Goal: Transaction & Acquisition: Purchase product/service

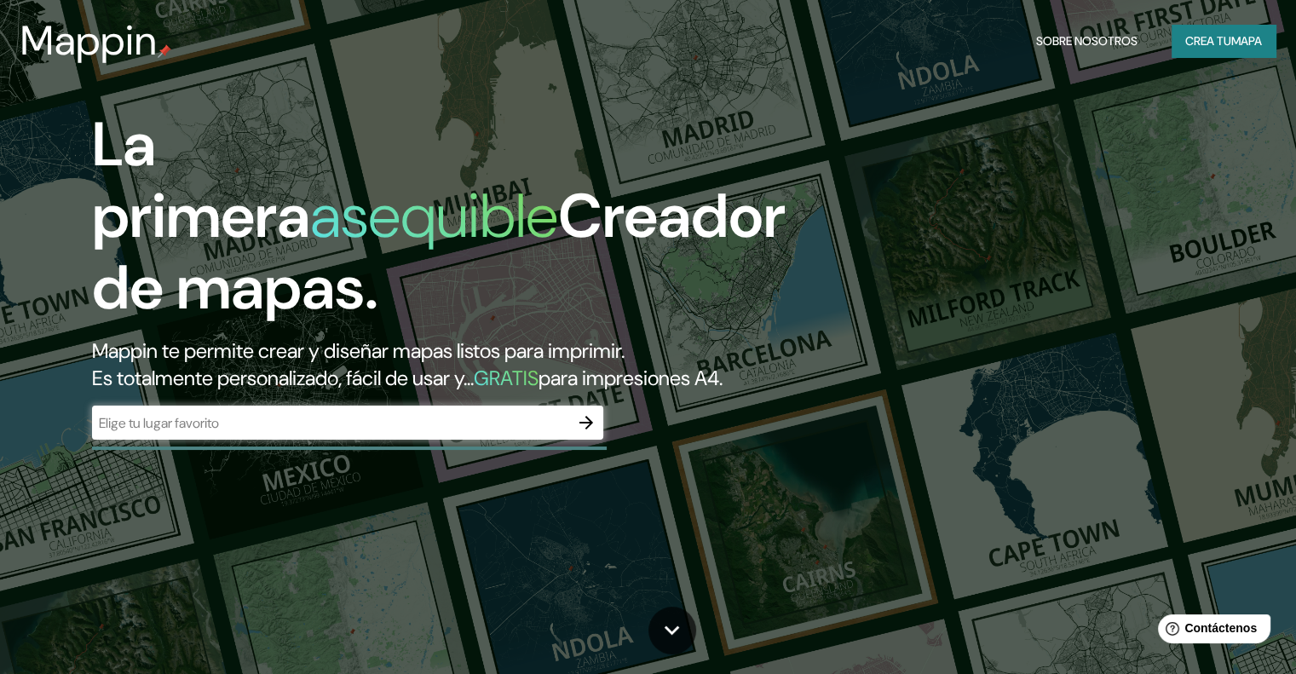
click at [1209, 43] on font "Crea tu" at bounding box center [1208, 40] width 46 height 15
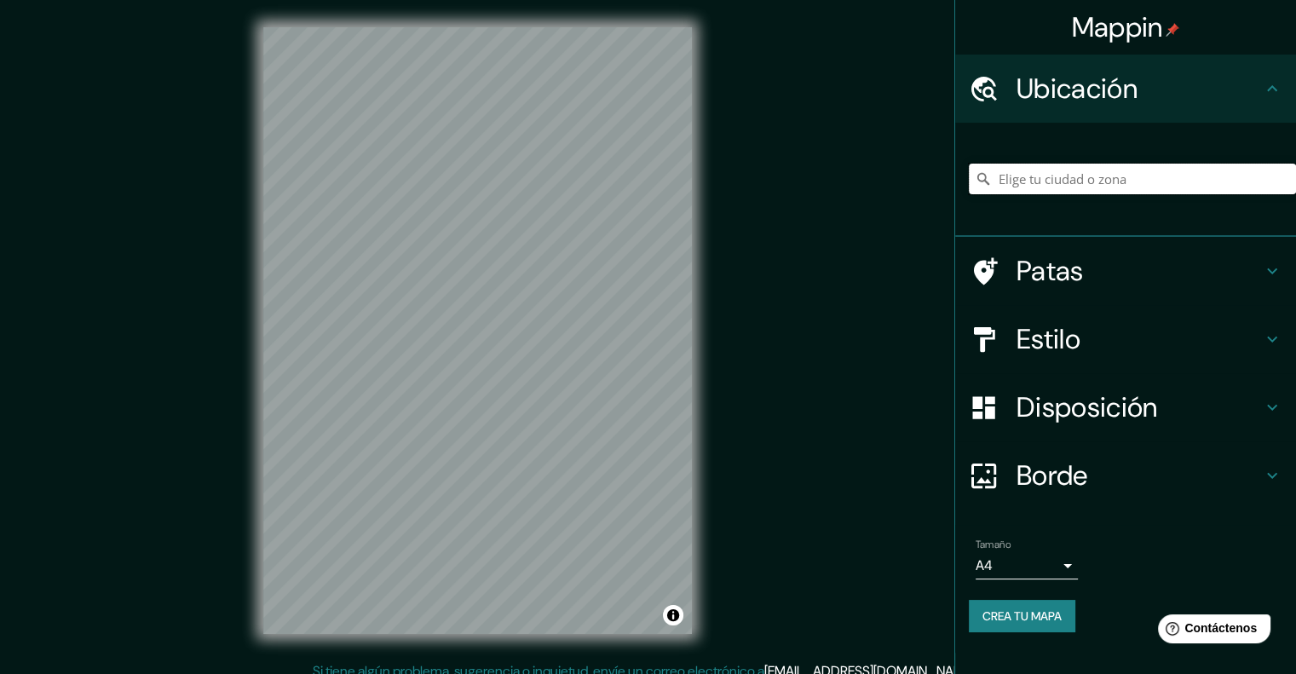
click at [1101, 187] on input "Elige tu ciudad o zona" at bounding box center [1132, 179] width 327 height 31
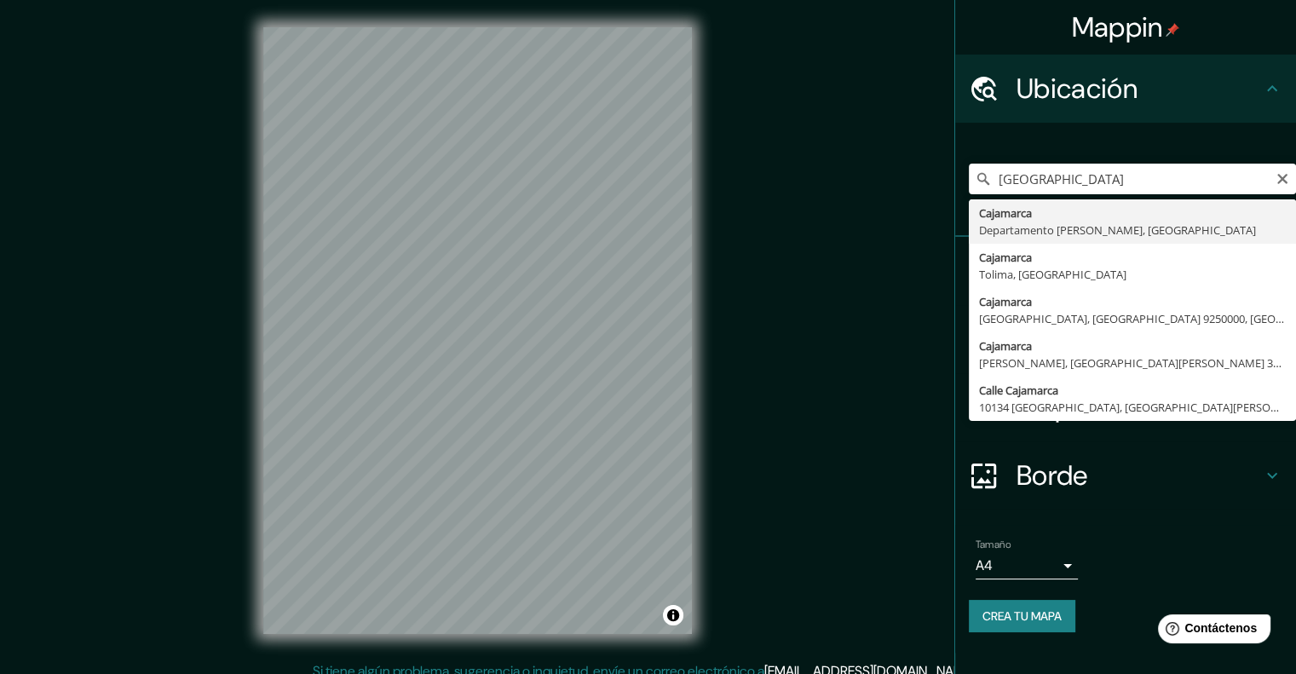
type input "Cajamarca, [GEOGRAPHIC_DATA][PERSON_NAME], [GEOGRAPHIC_DATA]"
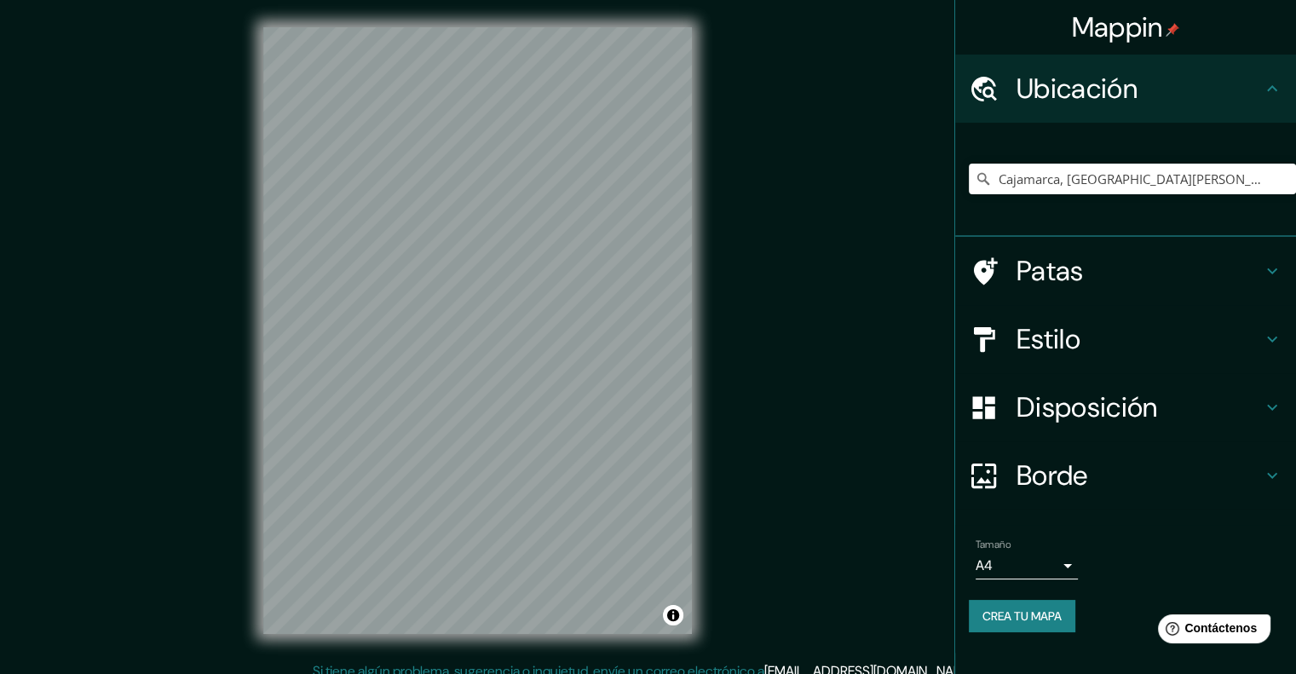
click at [1021, 613] on font "Crea tu mapa" at bounding box center [1022, 615] width 79 height 15
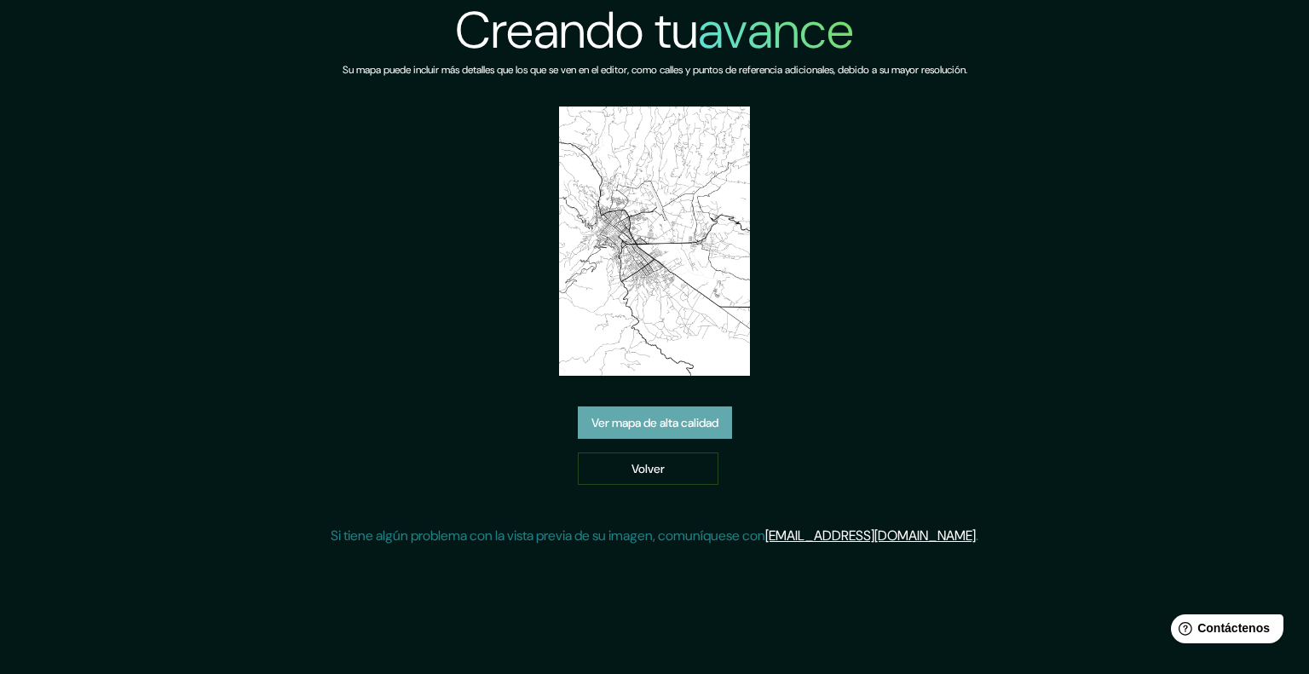
drag, startPoint x: 615, startPoint y: 176, endPoint x: 683, endPoint y: 425, distance: 258.6
click at [683, 425] on font "Ver mapa de alta calidad" at bounding box center [654, 423] width 127 height 15
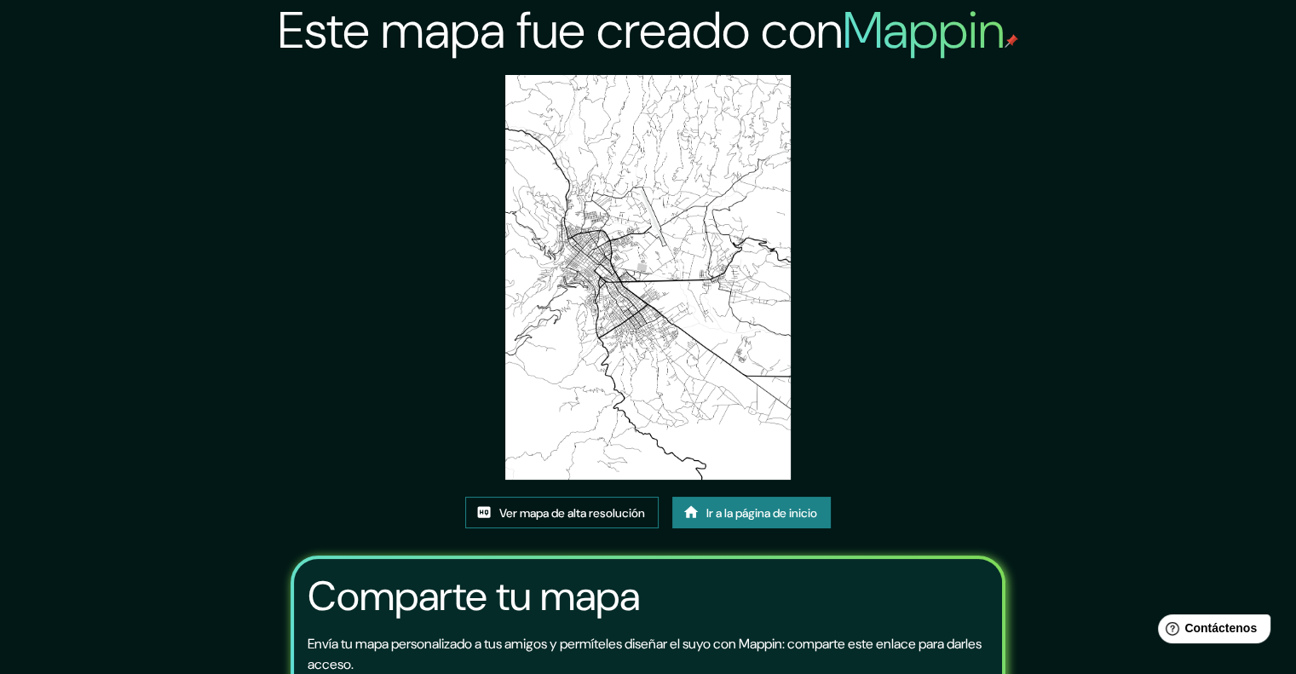
click at [549, 502] on font "Ver mapa de alta resolución" at bounding box center [572, 513] width 146 height 22
